Goal: Information Seeking & Learning: Learn about a topic

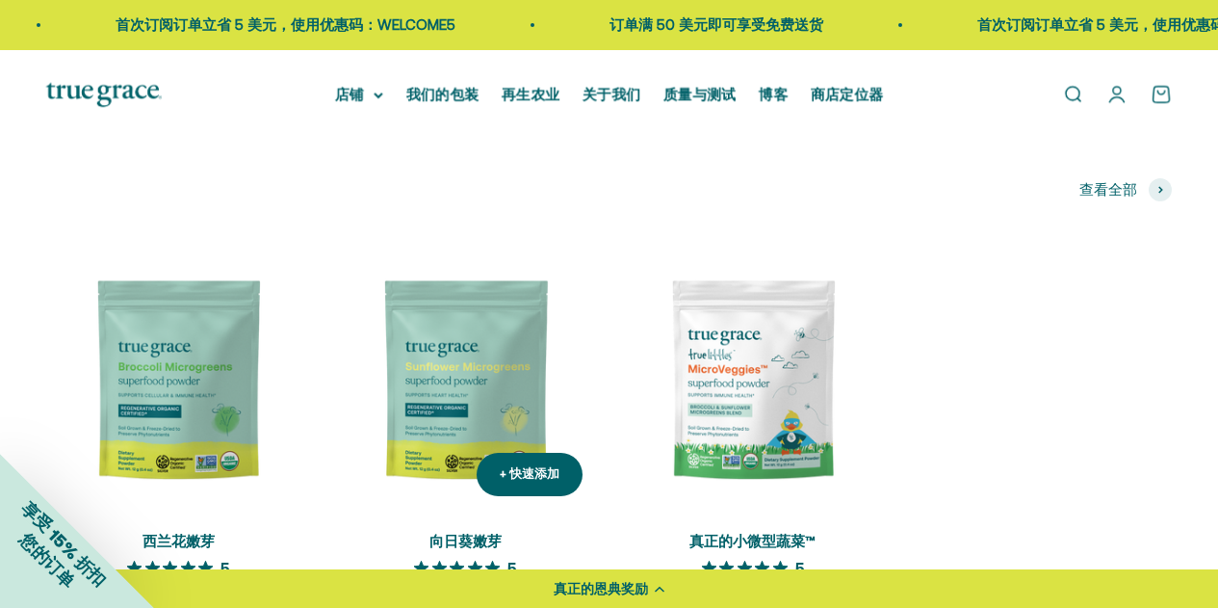
scroll to position [385, 0]
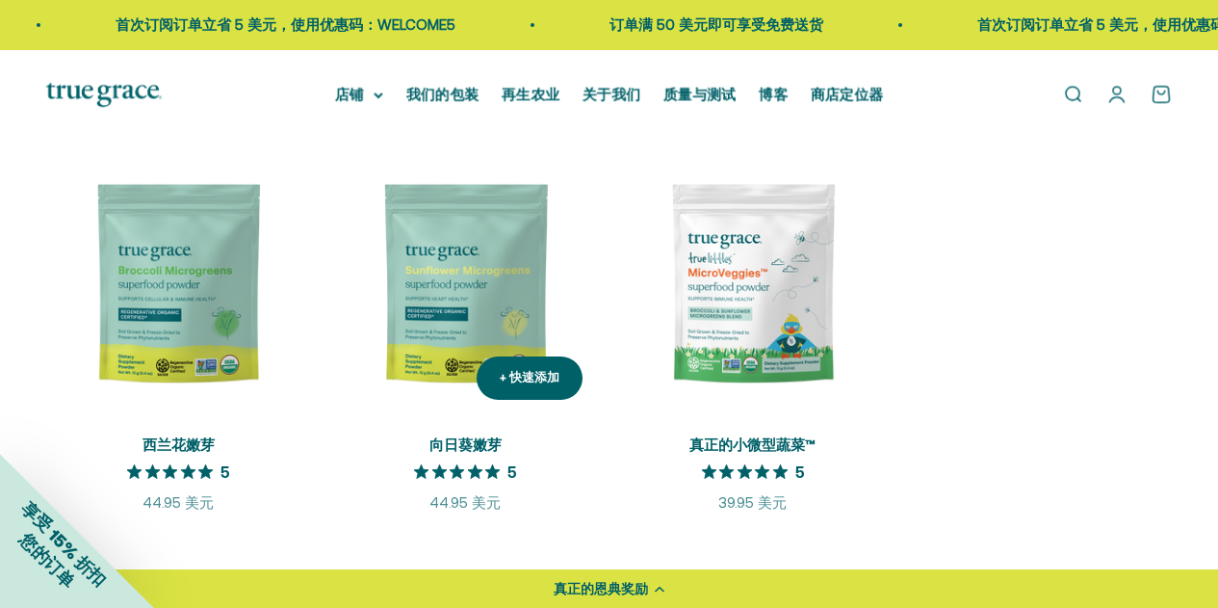
click at [469, 231] on img at bounding box center [465, 283] width 264 height 264
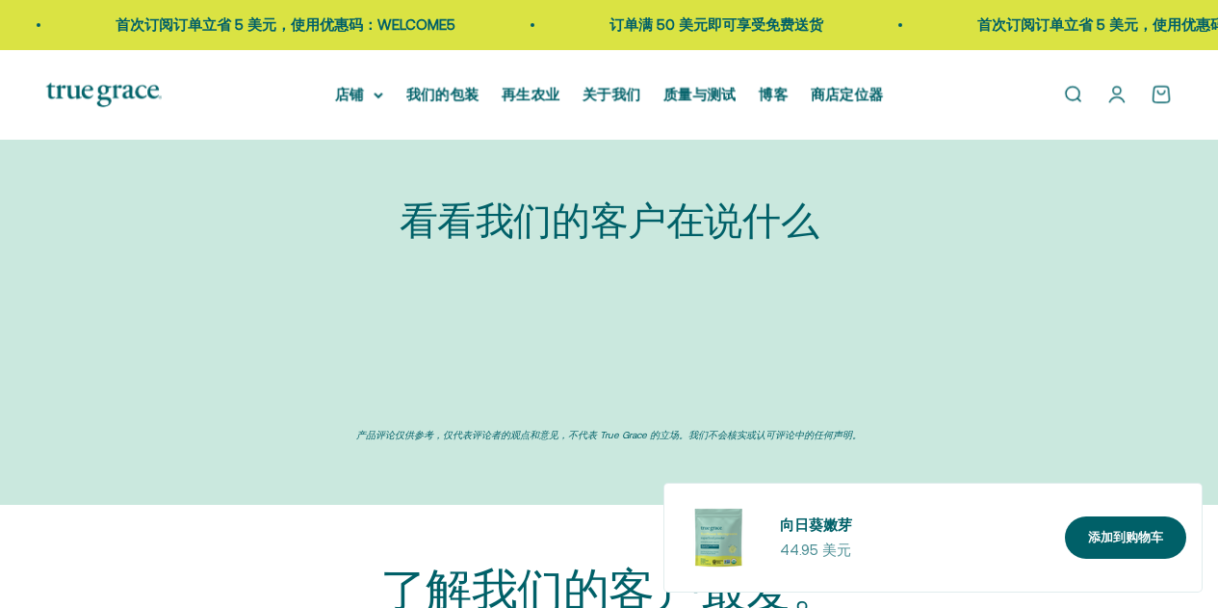
scroll to position [3184, 0]
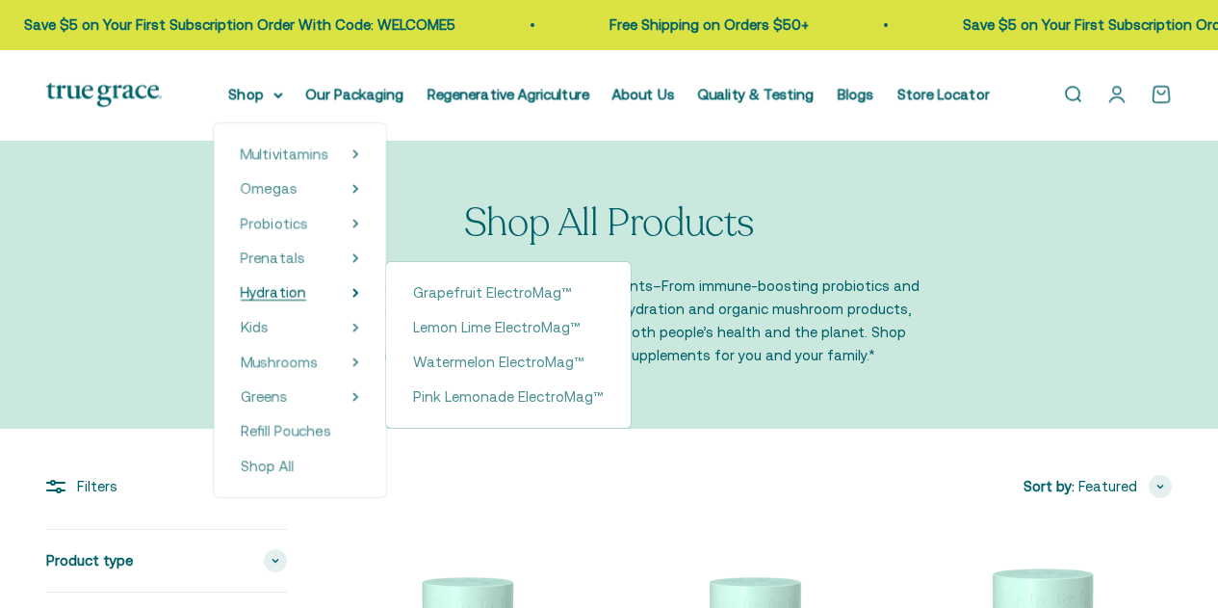
click at [257, 295] on span "Hydration" at bounding box center [273, 292] width 65 height 16
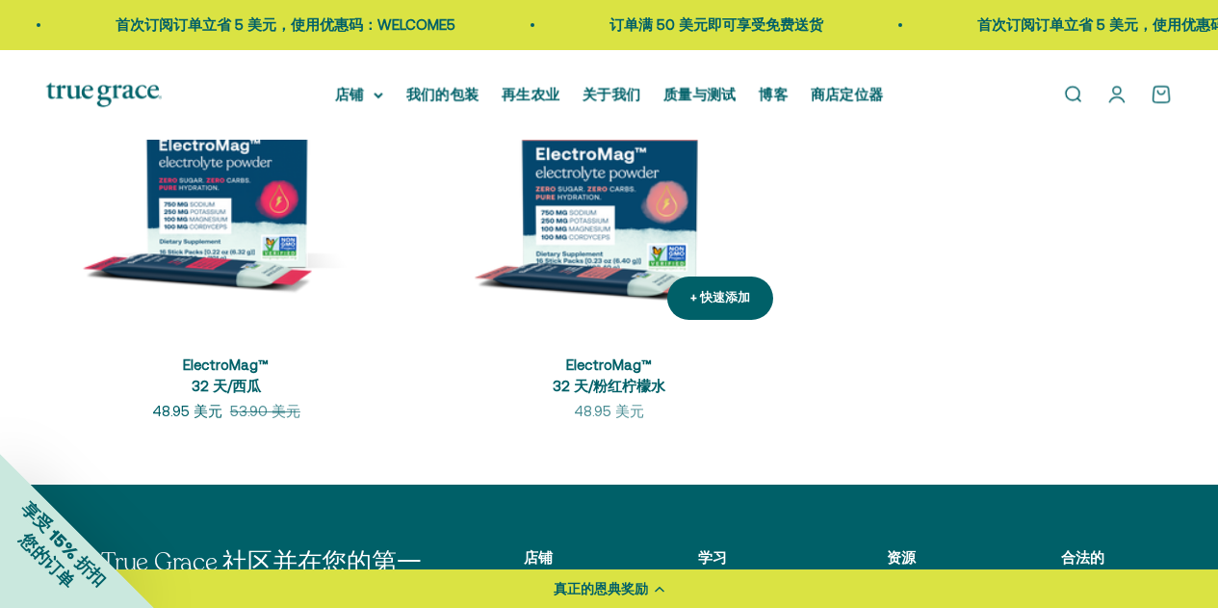
click at [596, 226] on img at bounding box center [609, 155] width 360 height 360
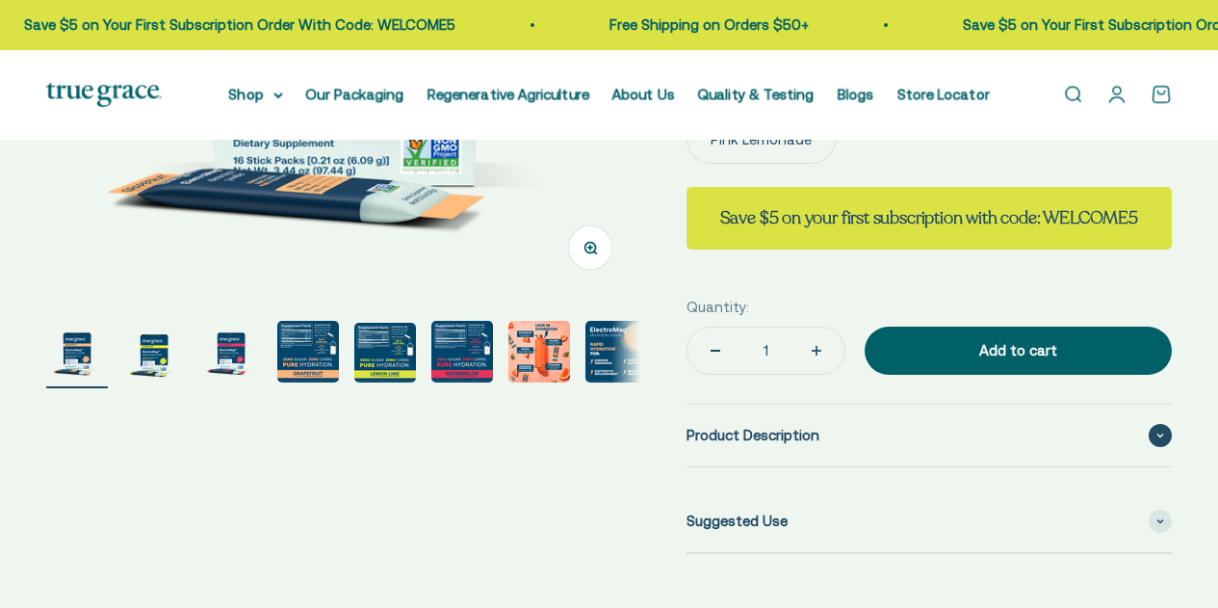
click at [692, 454] on div "Product Description" at bounding box center [929, 435] width 485 height 62
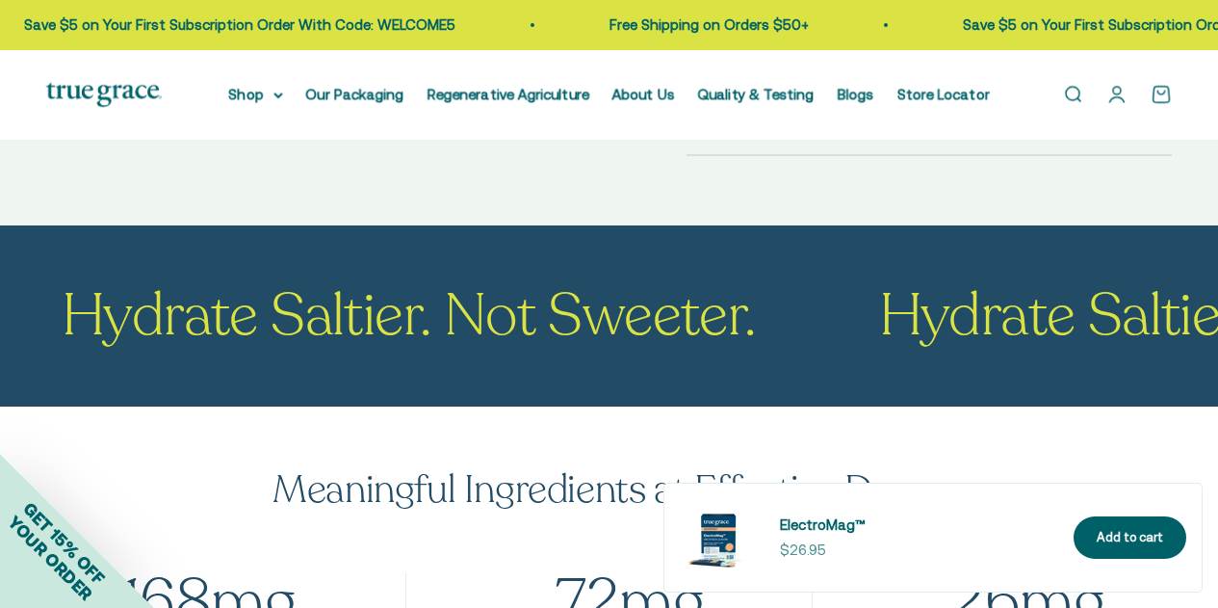
scroll to position [1252, 0]
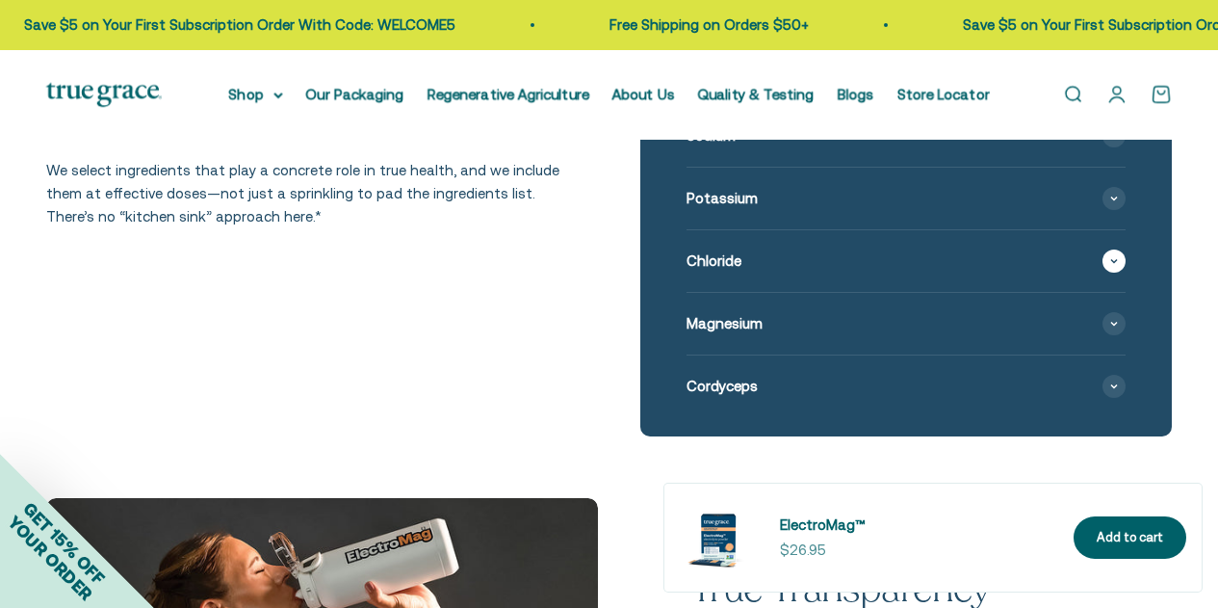
click at [756, 245] on div "Chloride" at bounding box center [907, 261] width 440 height 62
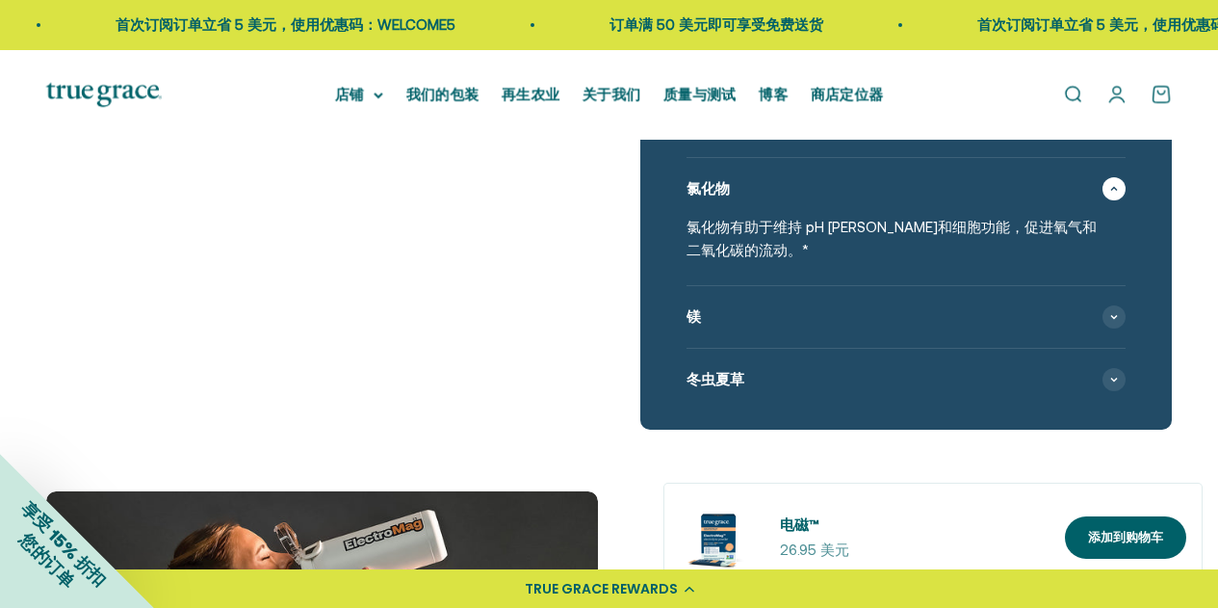
scroll to position [2099, 0]
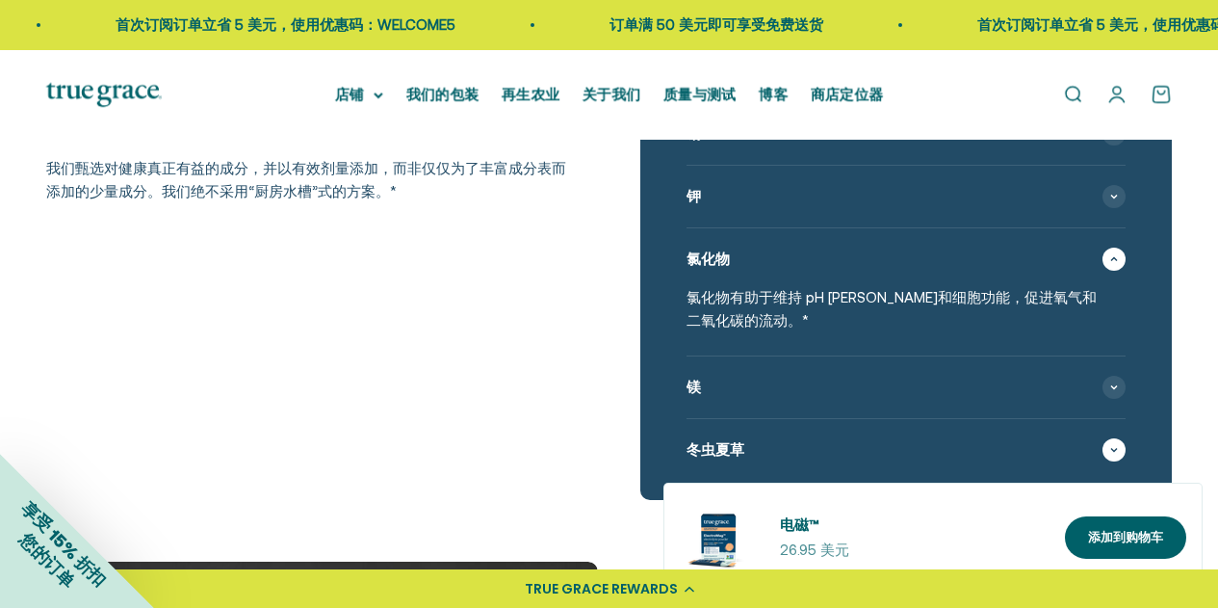
click at [725, 438] on span "冬虫夏草" at bounding box center [716, 449] width 58 height 23
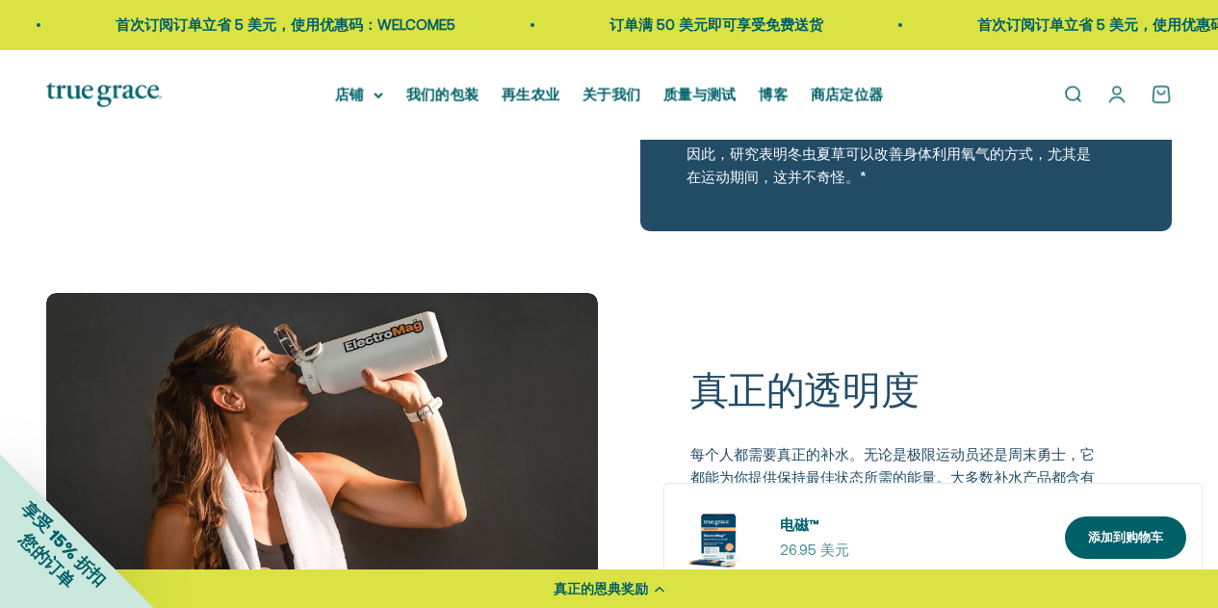
scroll to position [1019, 0]
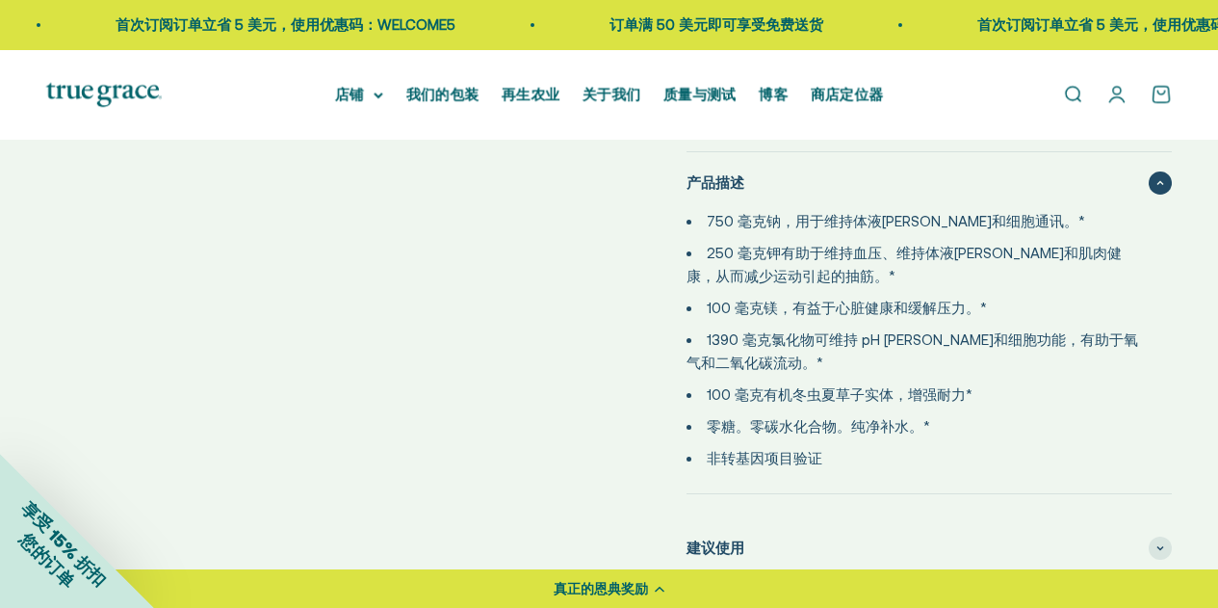
select select "3"
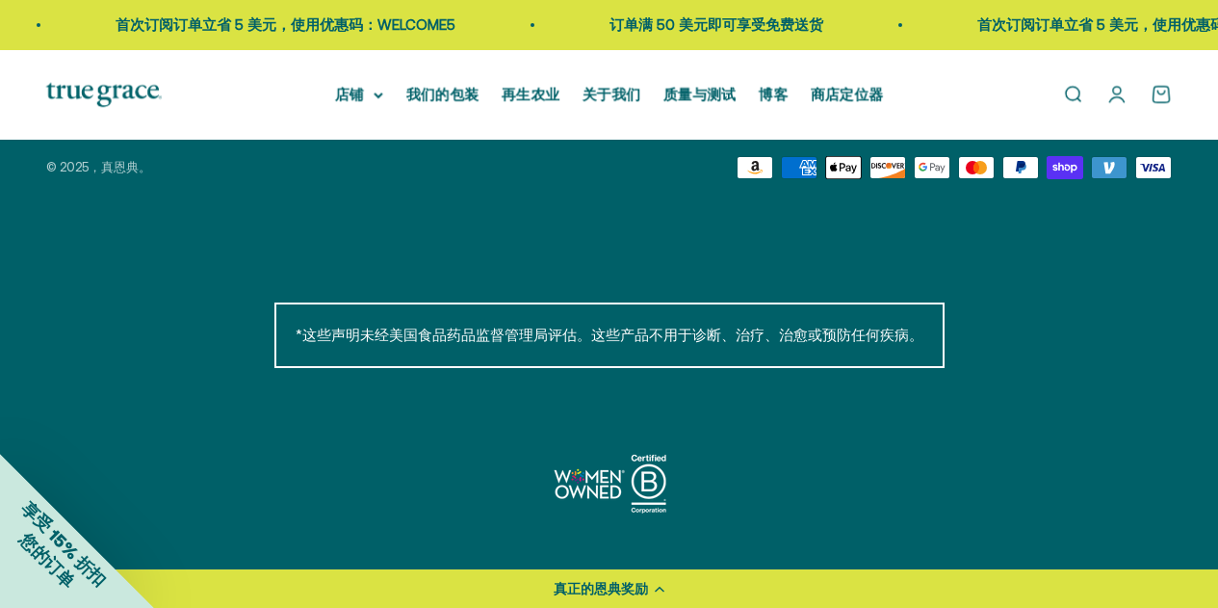
scroll to position [6714, 0]
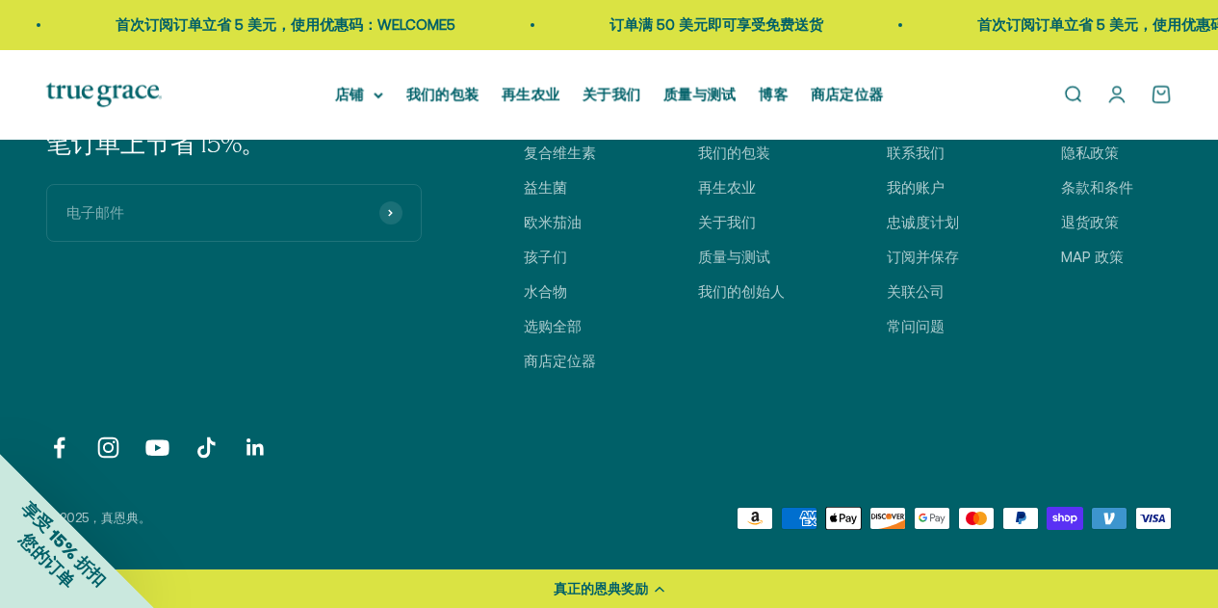
click at [106, 495] on div "享受 15% 折扣 您的订单" at bounding box center [77, 531] width 154 height 154
click at [0, 0] on div "Close dialog 解锁您的 15% 折扣 开始你的旅程 → 不，谢谢 Submit" at bounding box center [0, 0] width 0 height 0
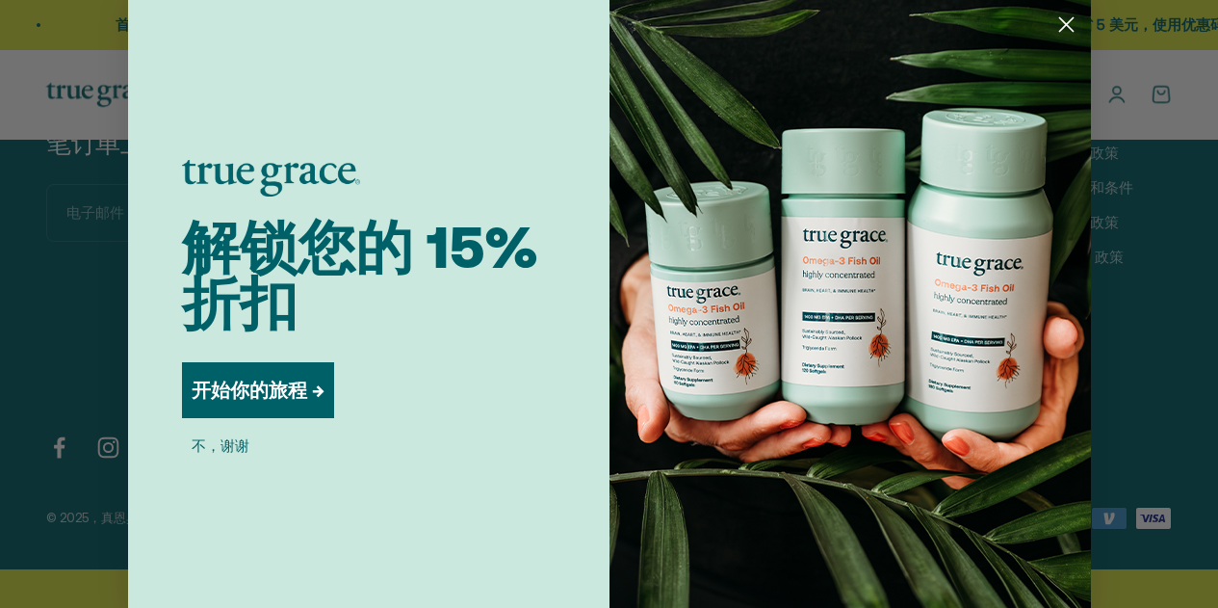
click at [102, 480] on div "Close dialog 解锁您的 15% 折扣 开始你的旅程 → 不，谢谢 Submit" at bounding box center [609, 304] width 1218 height 608
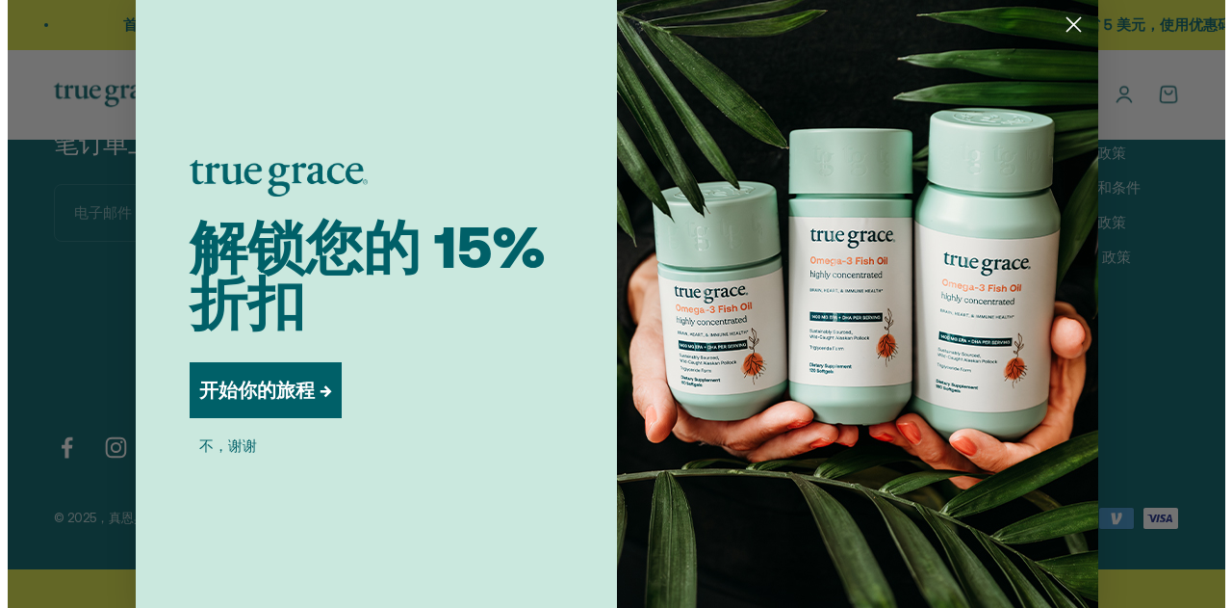
scroll to position [6725, 0]
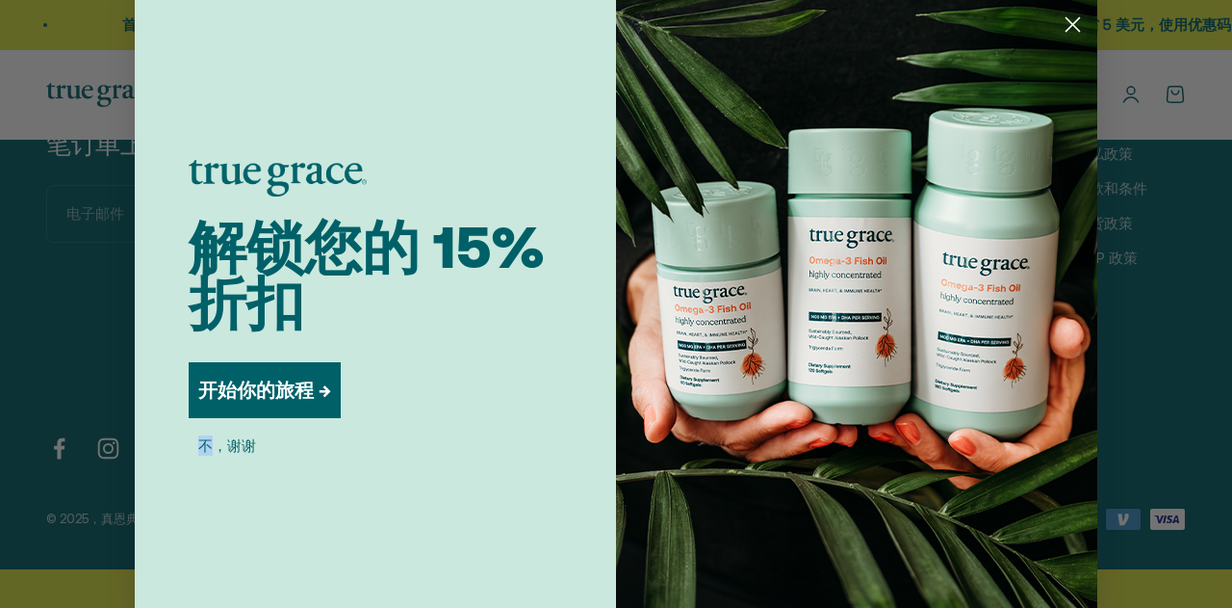
click at [1074, 27] on circle "关闭对话框" at bounding box center [1073, 25] width 32 height 32
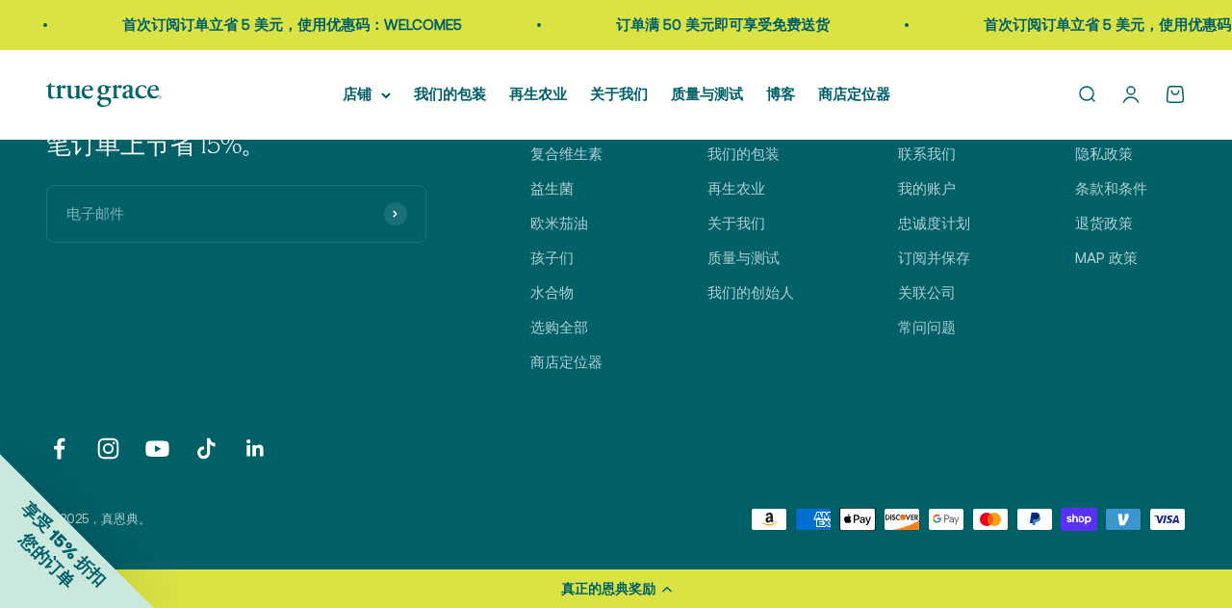
click at [110, 479] on div "享受 15% 折扣 您的订单" at bounding box center [77, 531] width 154 height 154
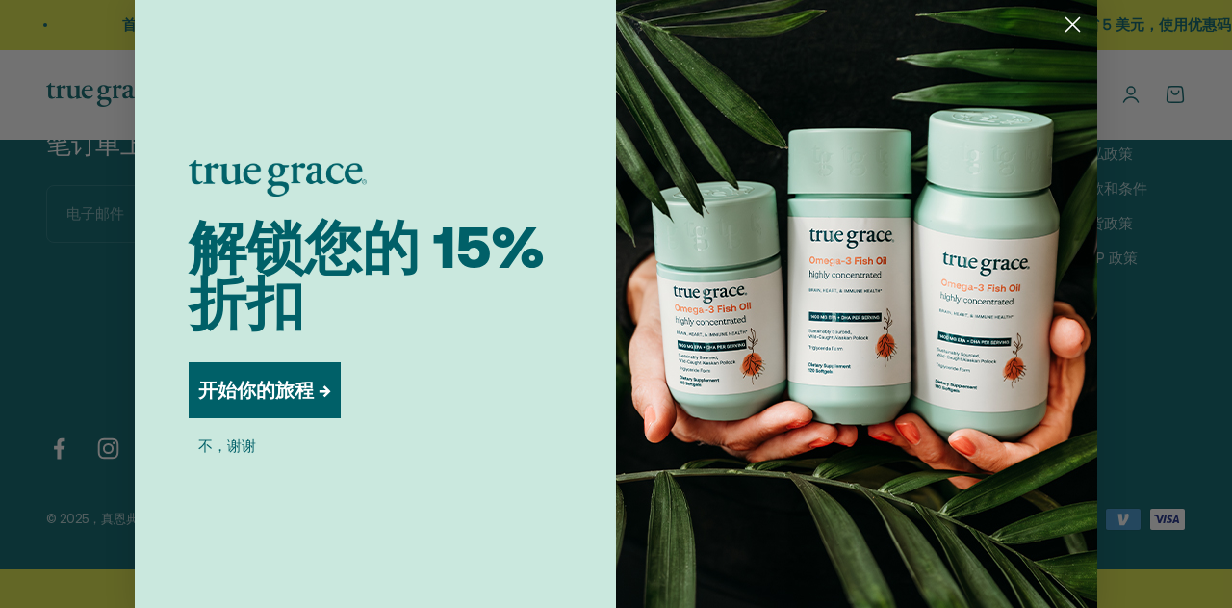
click at [222, 453] on font "不，谢谢" at bounding box center [227, 445] width 58 height 20
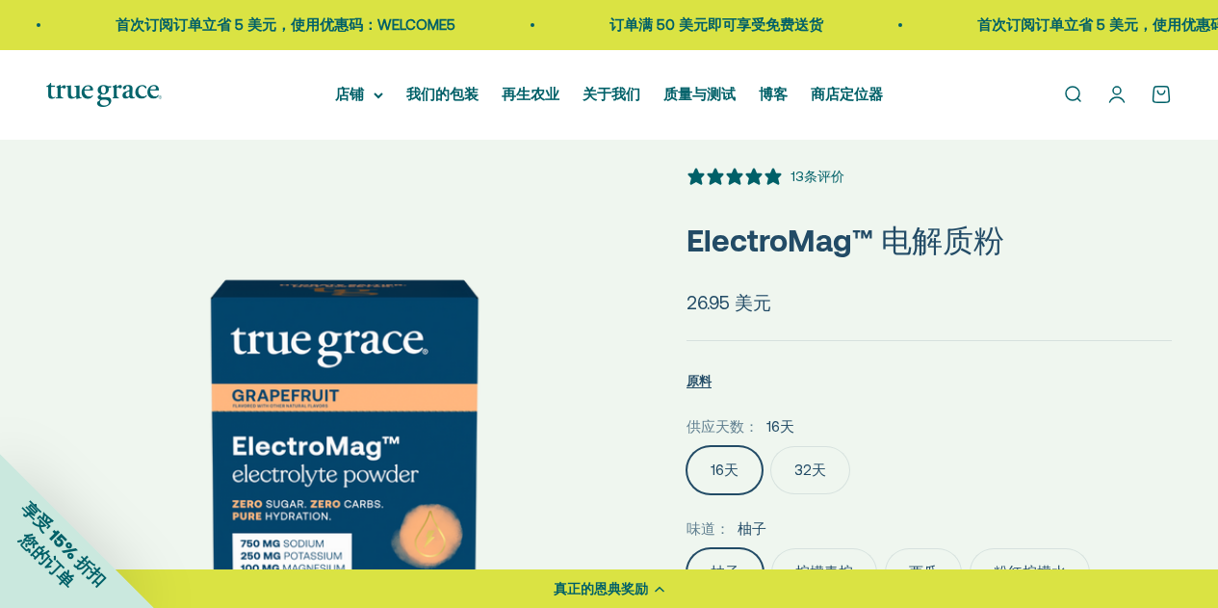
scroll to position [0, 0]
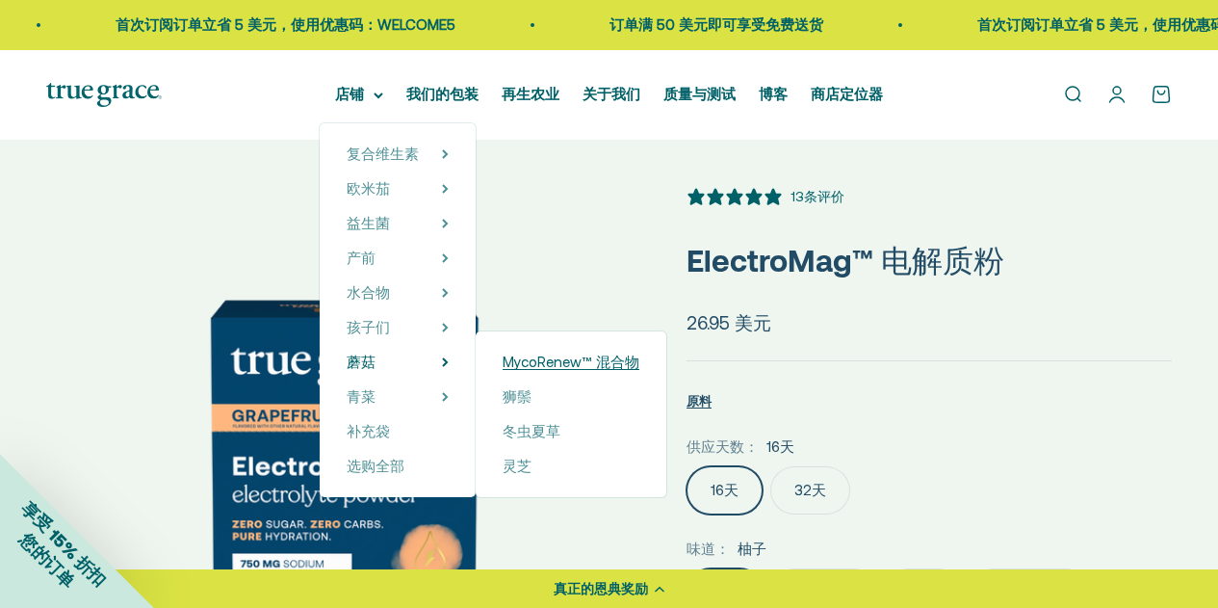
click at [543, 359] on font "MycoRenew™ 混合物" at bounding box center [571, 361] width 137 height 16
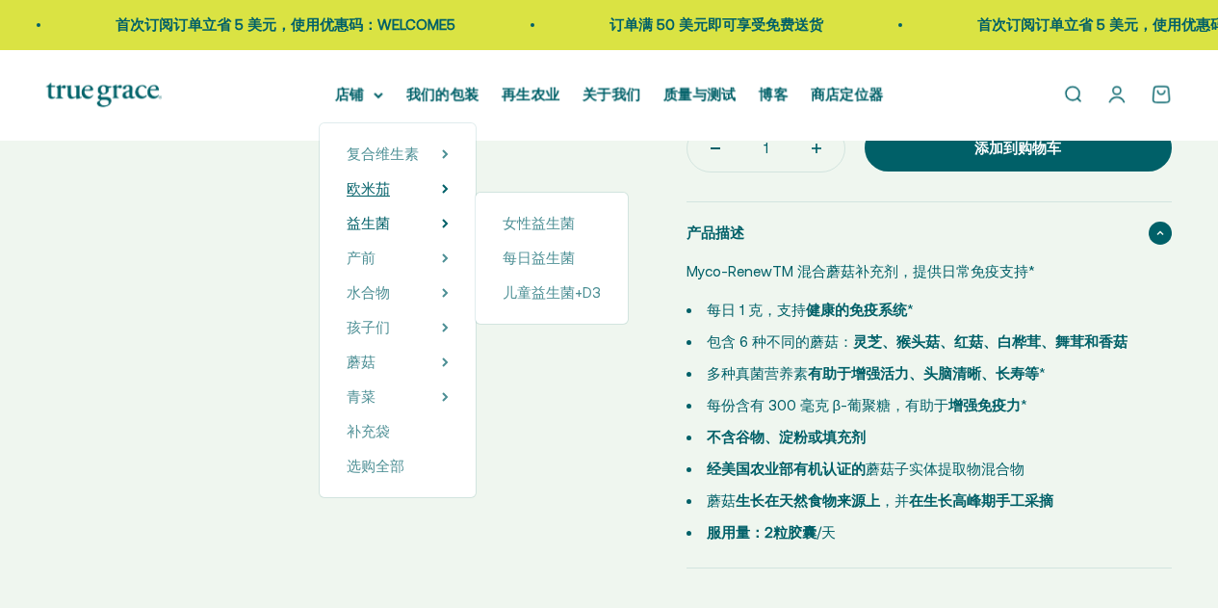
select select "3"
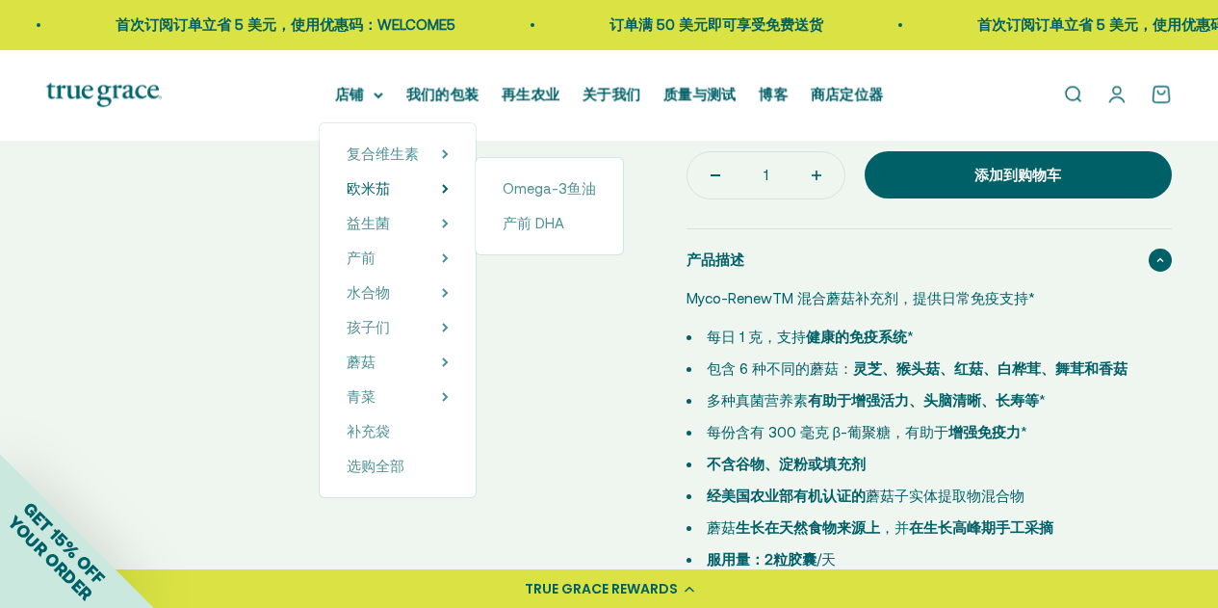
click at [561, 433] on div "飞涨 Go to item 1 转至第 2 项 转至第 3 项 转至第 4 项 转至第 5 项 转至第 6 项 转至第 7 项 转至第 8 项 转至第 9 项…" at bounding box center [609, 141] width 1126 height 1644
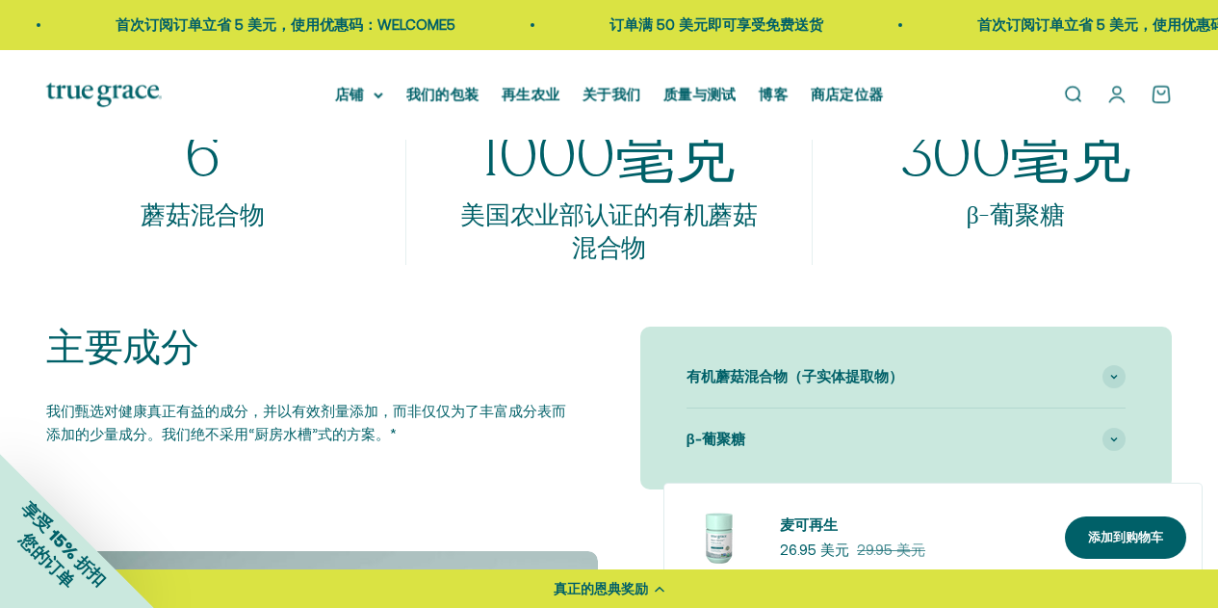
scroll to position [1926, 0]
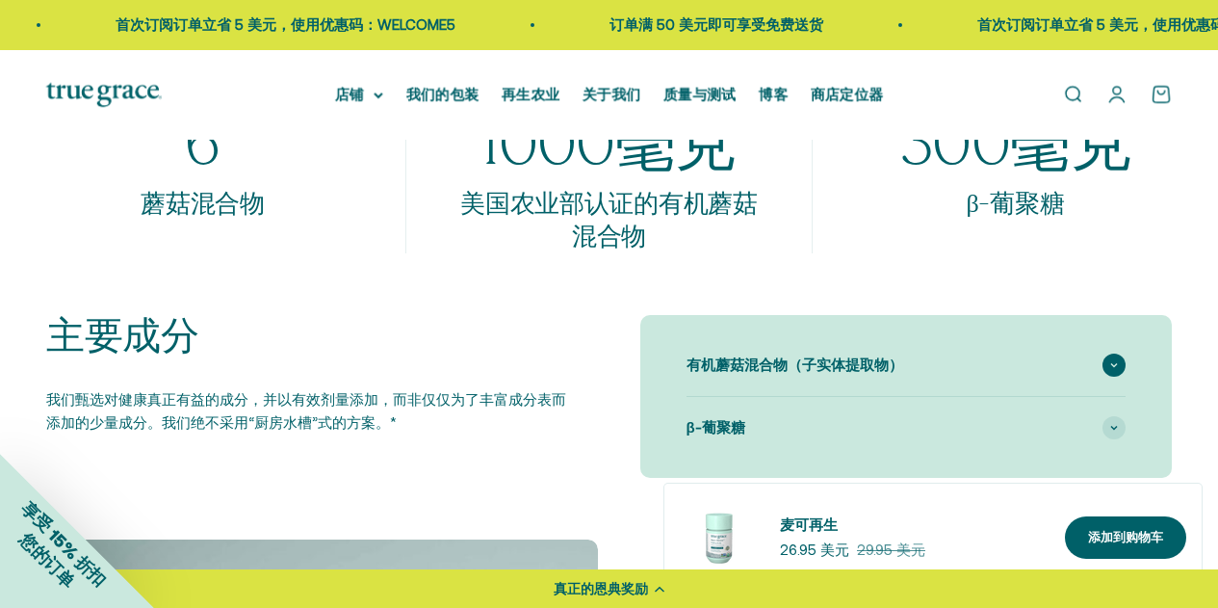
click at [944, 356] on div "有机蘑菇混合物（子实体提取物）" at bounding box center [907, 365] width 440 height 62
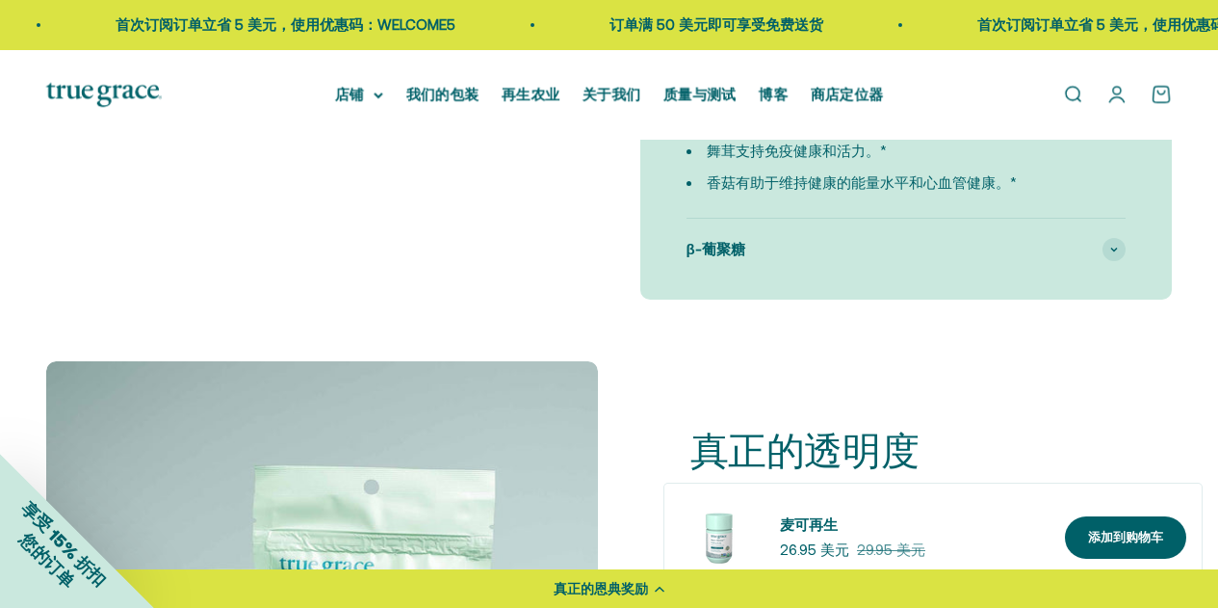
scroll to position [2311, 0]
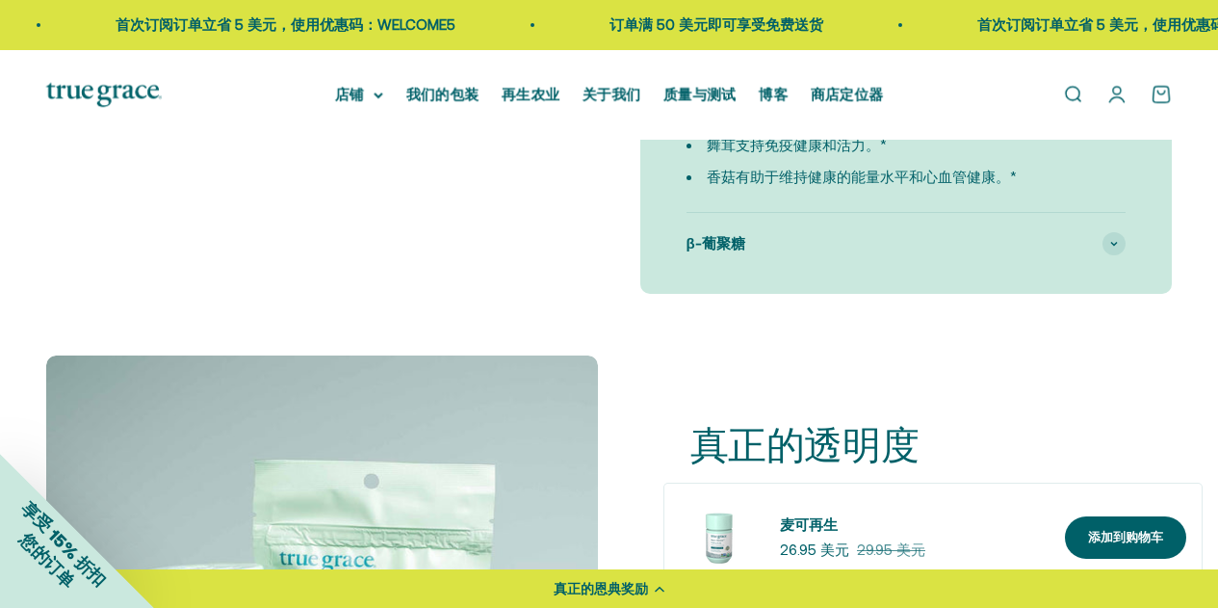
click at [919, 280] on div "有机蘑菇混合物（子实体提取物） 灵芝有助于免疫健康、日常平衡和长寿* 狮鬃菇有益于大脑、神经和认知健康。* 火鸡尾有助于免疫健康和长寿。* 白桦茸有助于健康消…" at bounding box center [906, 112] width 532 height 364
click at [911, 259] on div "β-葡聚糖" at bounding box center [907, 244] width 440 height 62
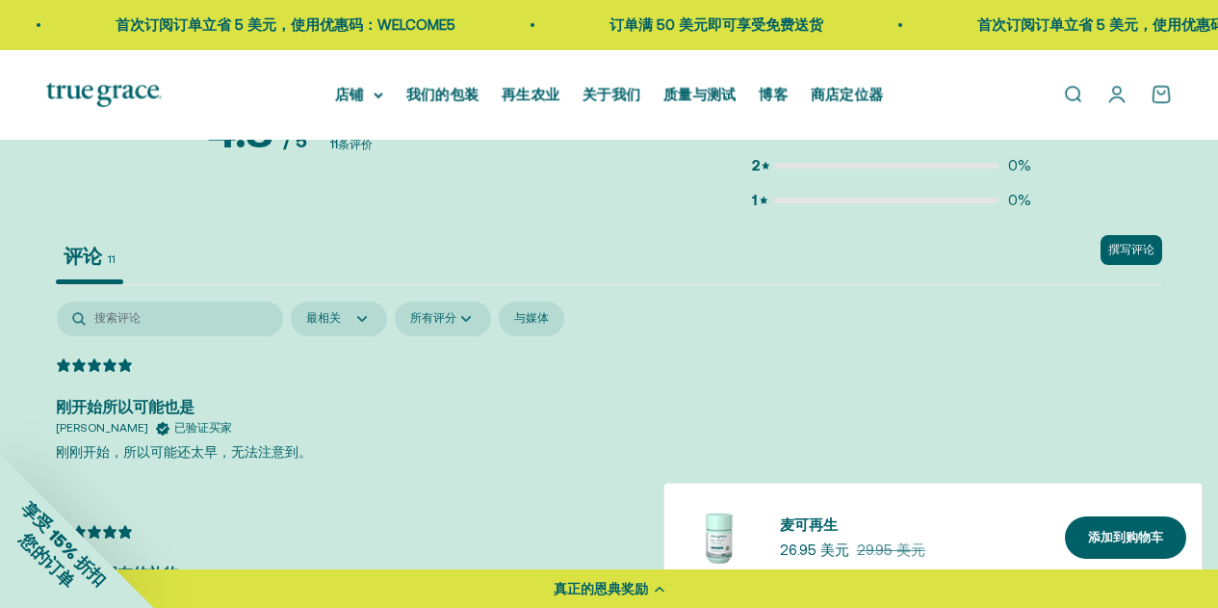
scroll to position [4175, 0]
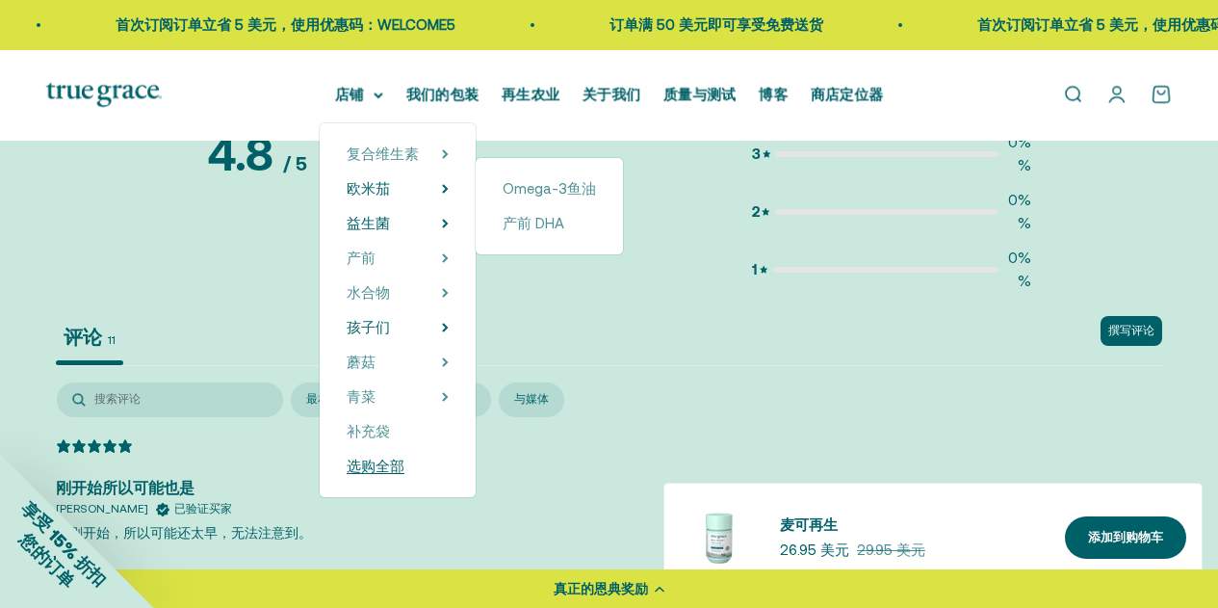
click at [388, 466] on font "选购全部" at bounding box center [376, 465] width 58 height 16
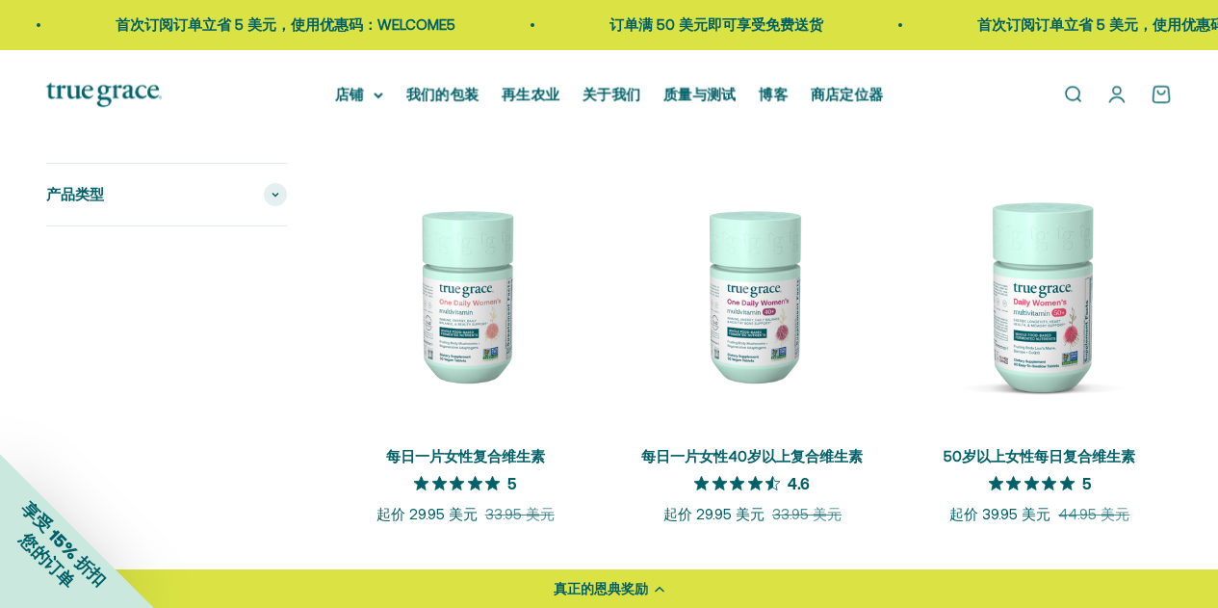
scroll to position [385, 0]
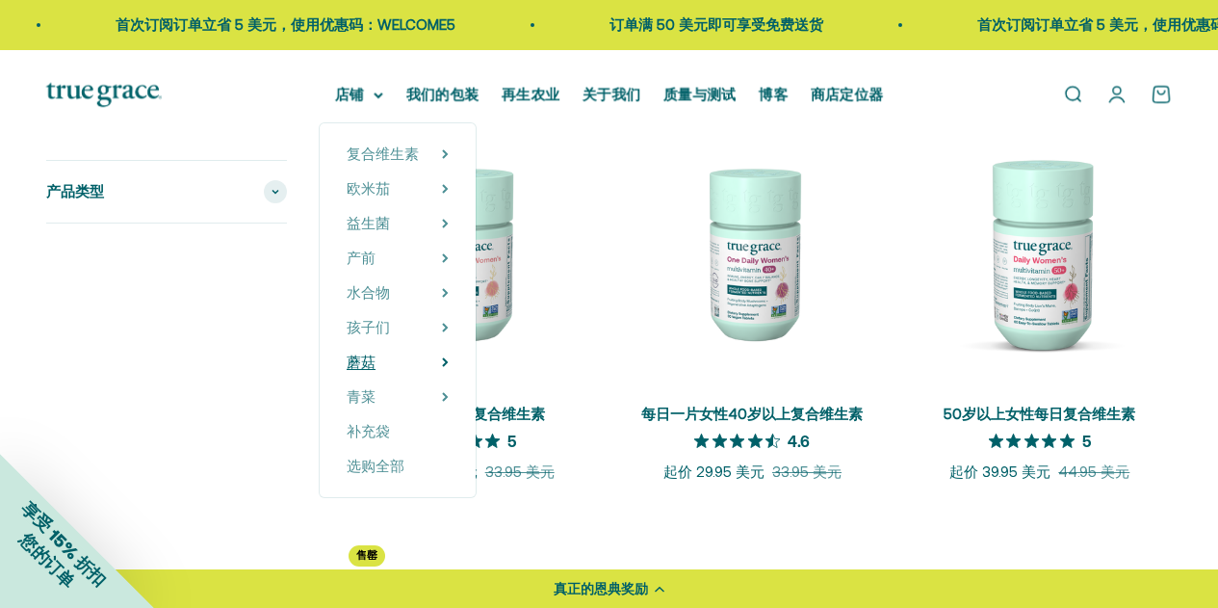
click at [370, 361] on font "蘑菇" at bounding box center [361, 361] width 29 height 16
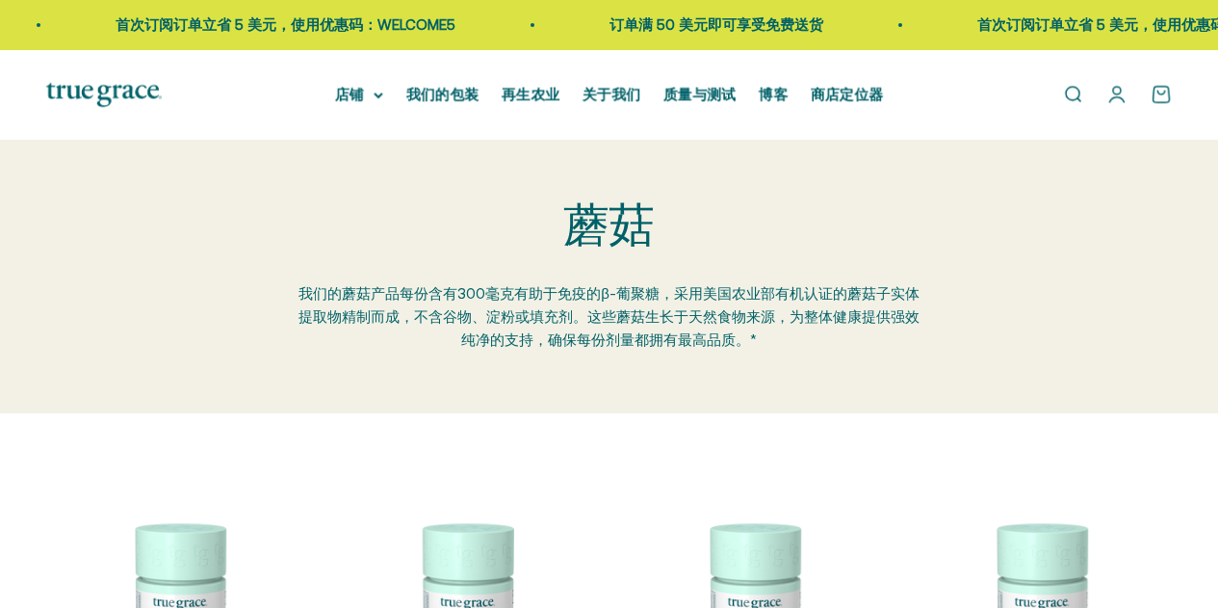
drag, startPoint x: 886, startPoint y: 267, endPoint x: 881, endPoint y: 206, distance: 60.9
click at [886, 267] on div "蘑菇 我们的蘑菇产品每份含有300毫克有助于免疫的β-葡聚糖，采用美国农业部有机认证的蘑菇子实体提取物精制而成，不含谷物、淀粉或填充剂。这些蘑菇生长于天然食物…" at bounding box center [610, 276] width 626 height 151
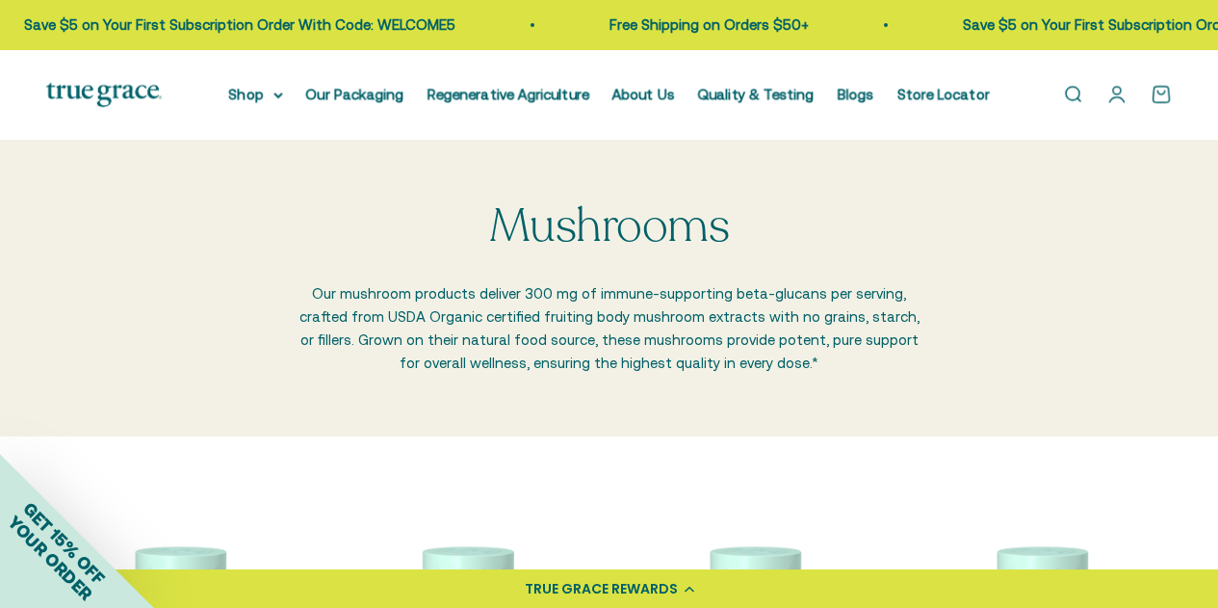
click at [321, 308] on p "Our mushroom products deliver 300 mg of immune-supporting beta-glucans per serv…" at bounding box center [610, 328] width 626 height 92
drag, startPoint x: 380, startPoint y: 287, endPoint x: 453, endPoint y: 294, distance: 72.5
click at [453, 294] on p "Our mushroom products deliver 300 mg of immune-supporting beta-glucans per serv…" at bounding box center [610, 328] width 626 height 92
copy p "mushroom products"
drag, startPoint x: 0, startPoint y: 202, endPoint x: 144, endPoint y: 81, distance: 188.6
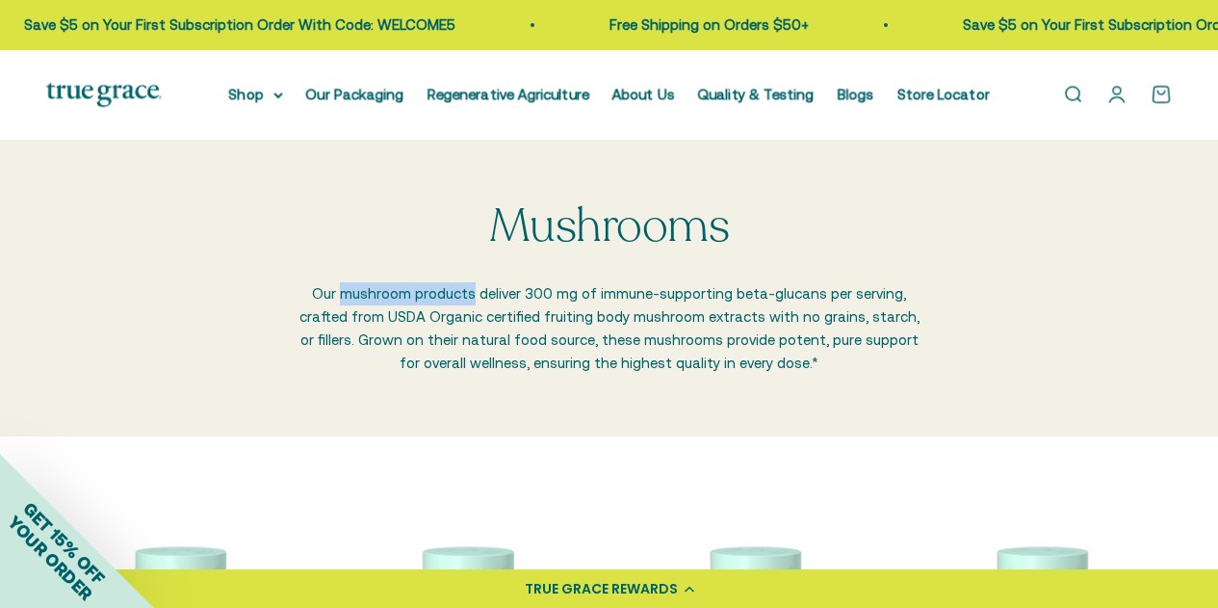
click at [0, 202] on div "Mushrooms Our mushroom products deliver 300 mg of immune-supporting beta-glucan…" at bounding box center [609, 289] width 1218 height 298
